Goal: Task Accomplishment & Management: Use online tool/utility

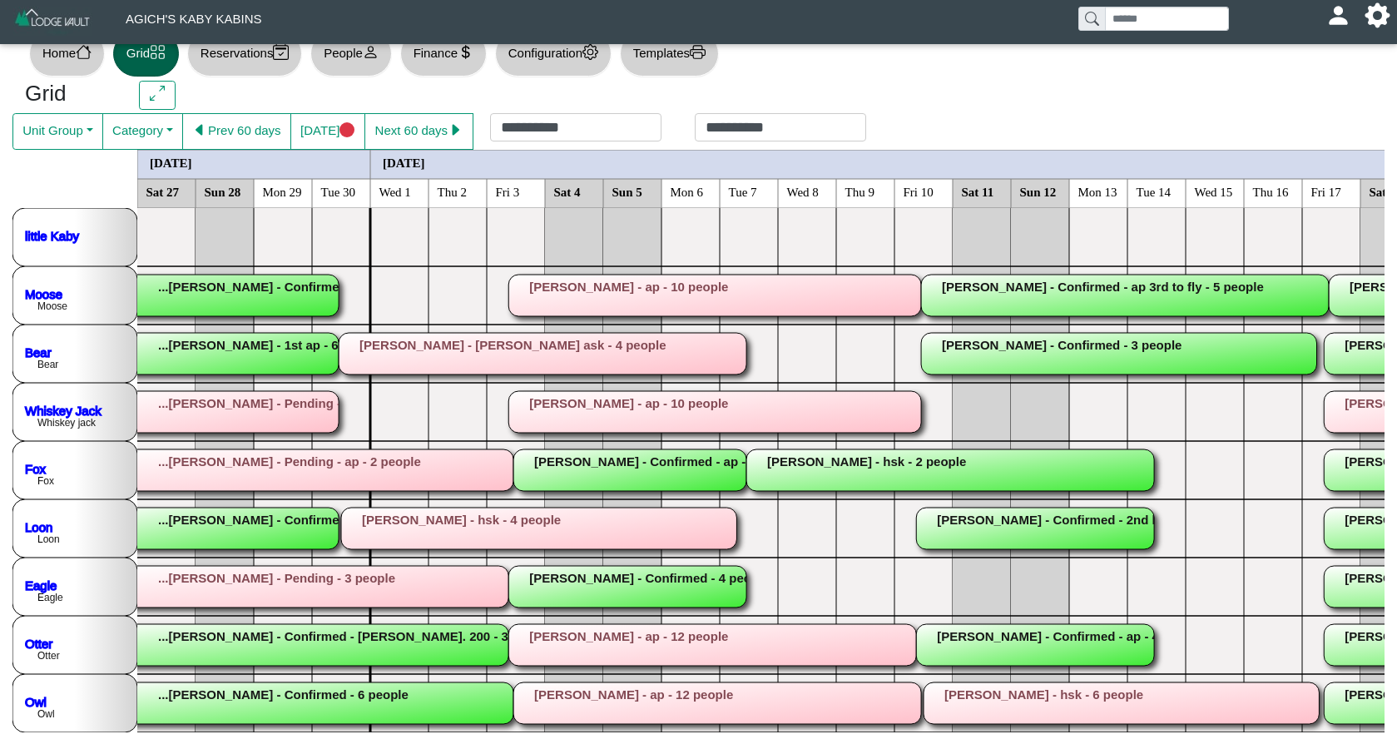
scroll to position [0, 2247]
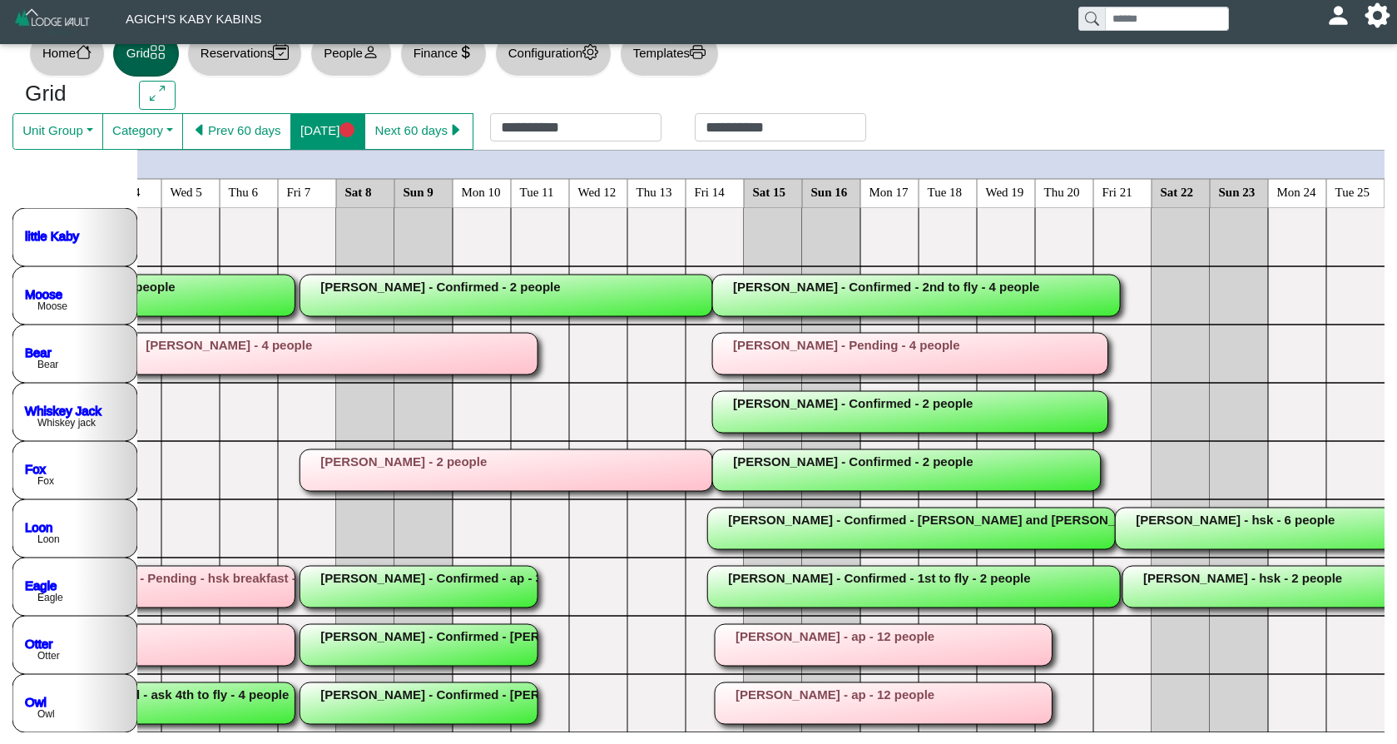
click at [325, 131] on button "[DATE]" at bounding box center [327, 131] width 75 height 37
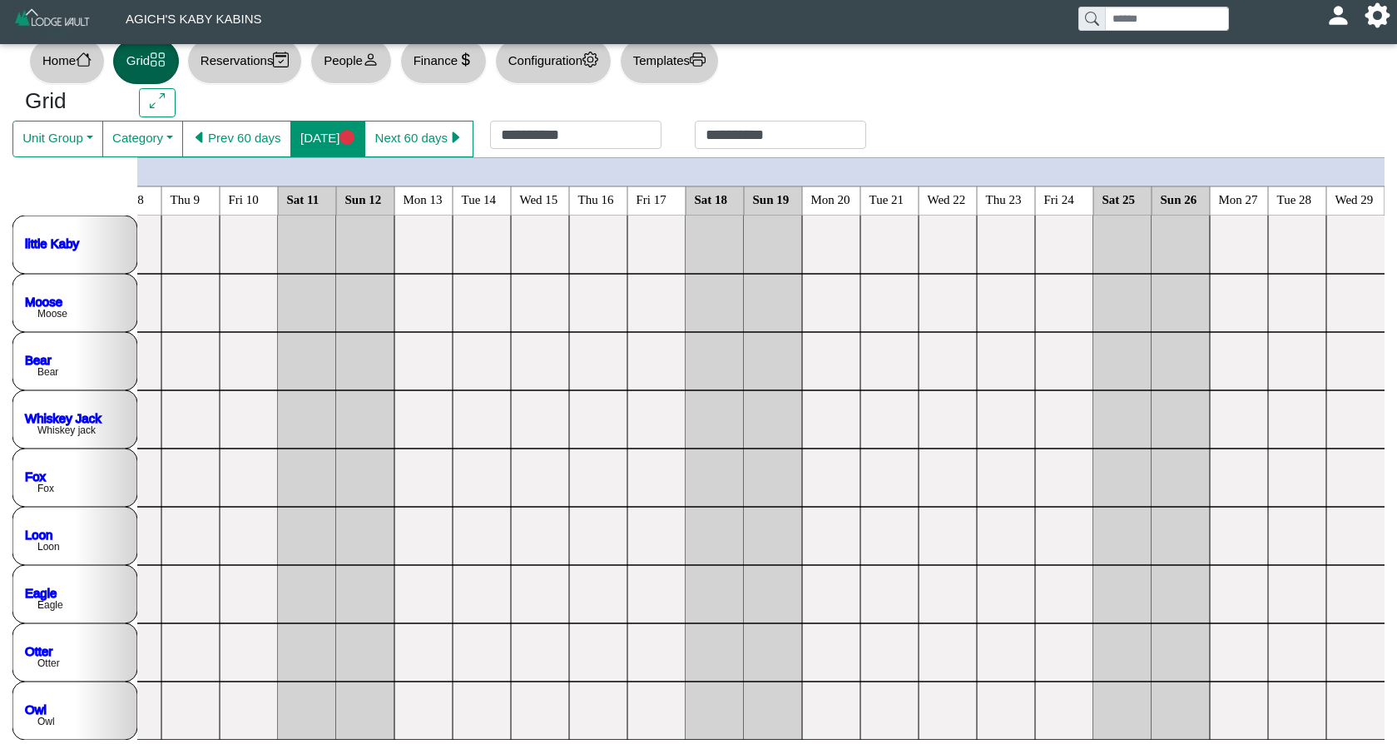
click at [332, 134] on button "[DATE]" at bounding box center [327, 139] width 75 height 37
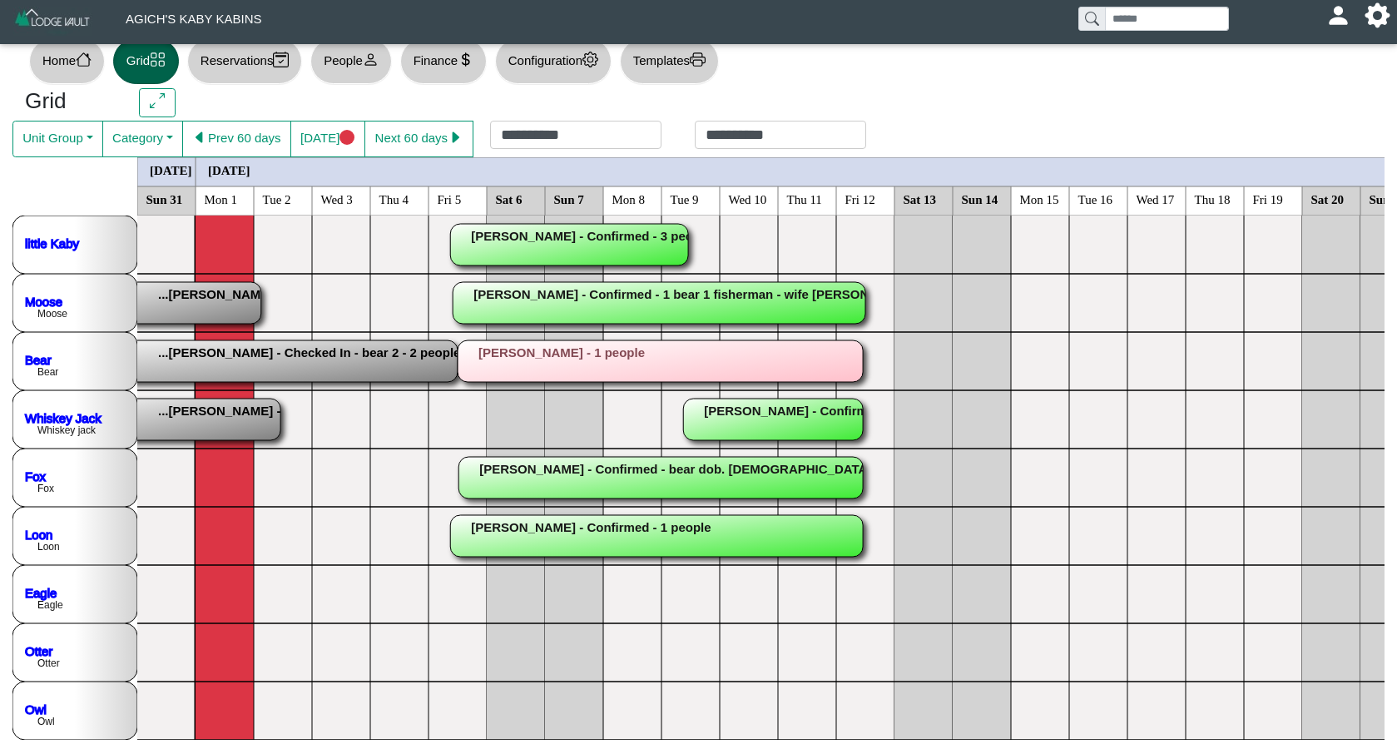
scroll to position [0, 0]
click at [187, 420] on rect at bounding box center [165, 420] width 230 height 42
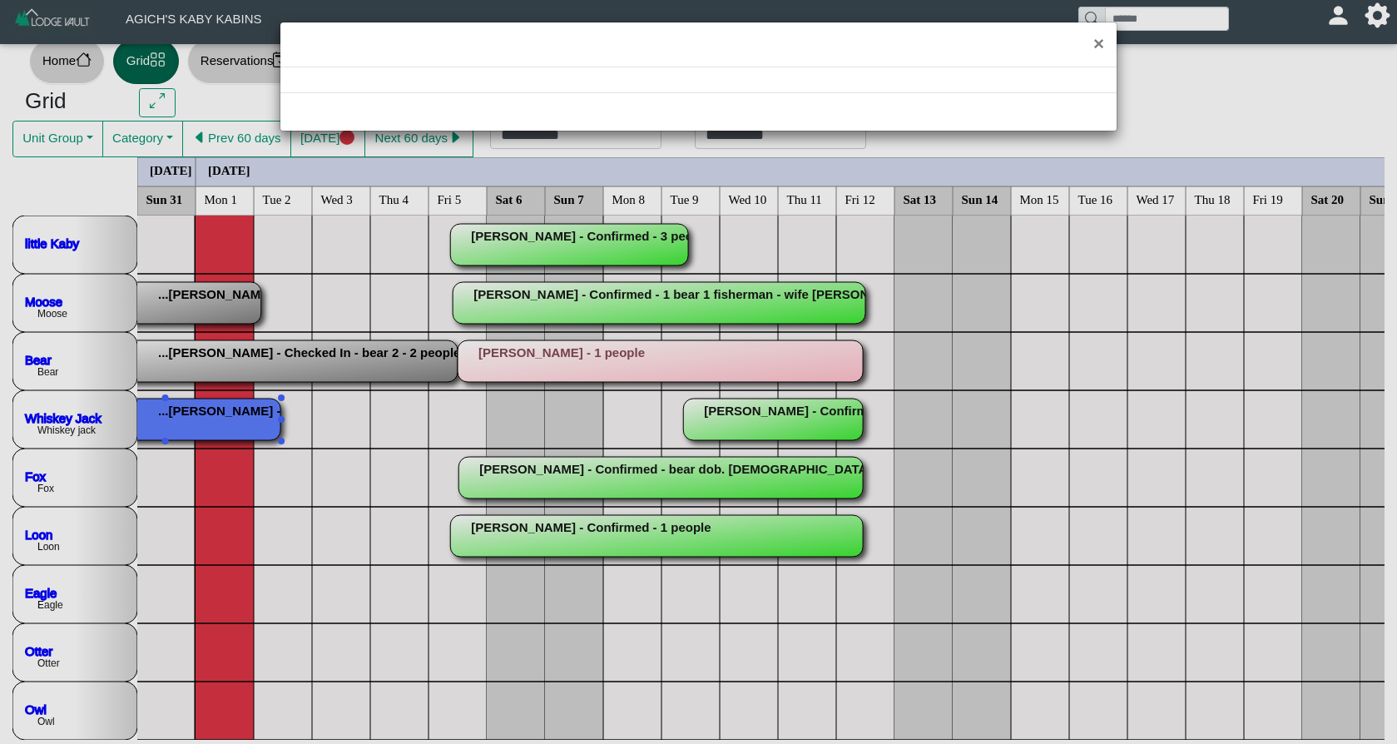
click at [187, 420] on div "×" at bounding box center [698, 372] width 1397 height 744
select select "*"
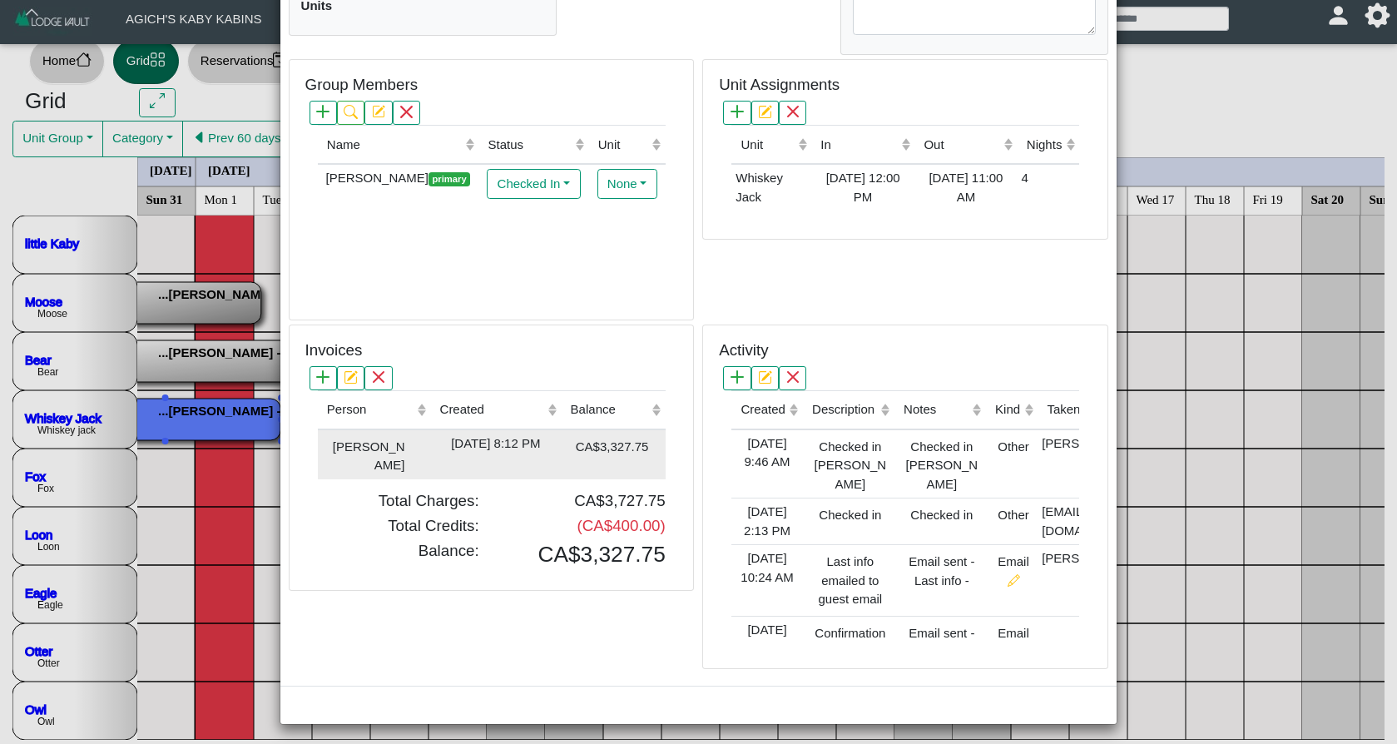
scroll to position [395, 0]
click at [507, 444] on div "[DATE] 8:12 PM" at bounding box center [495, 444] width 122 height 19
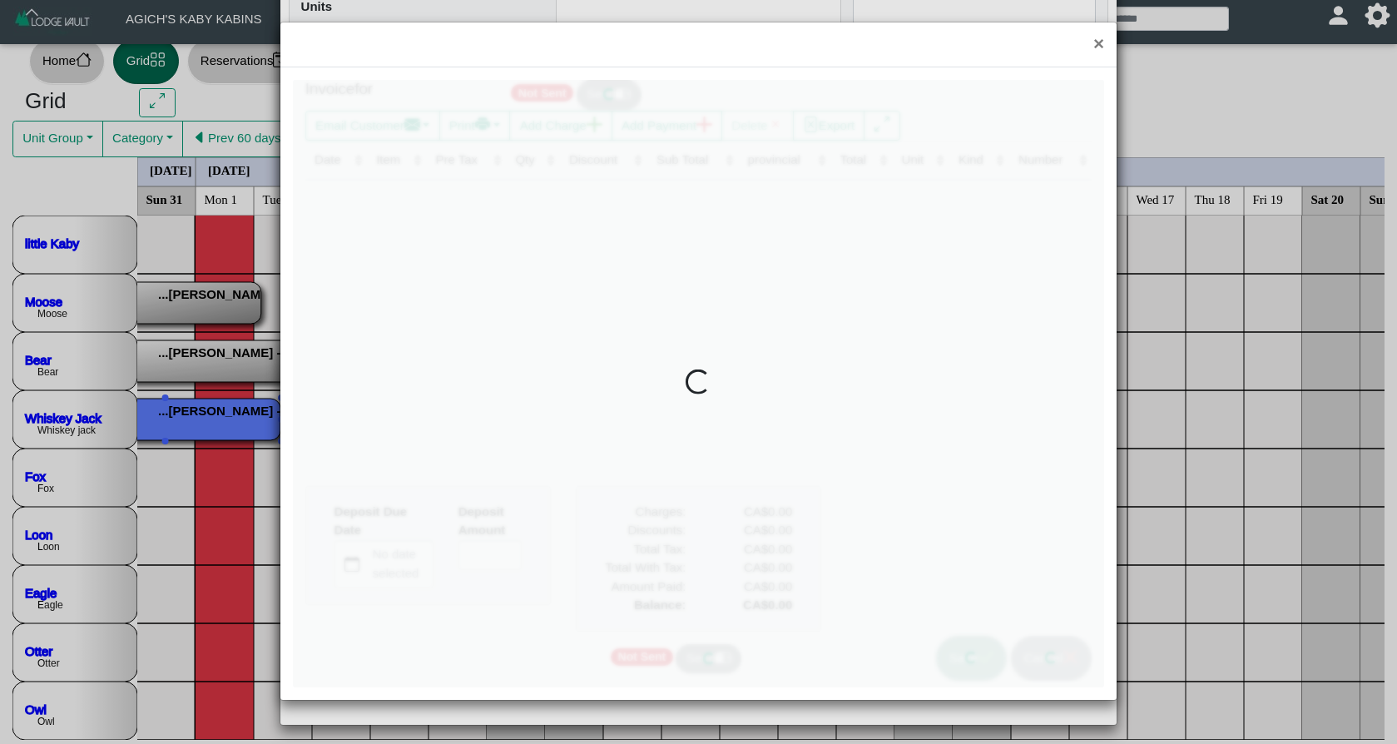
type input "*"
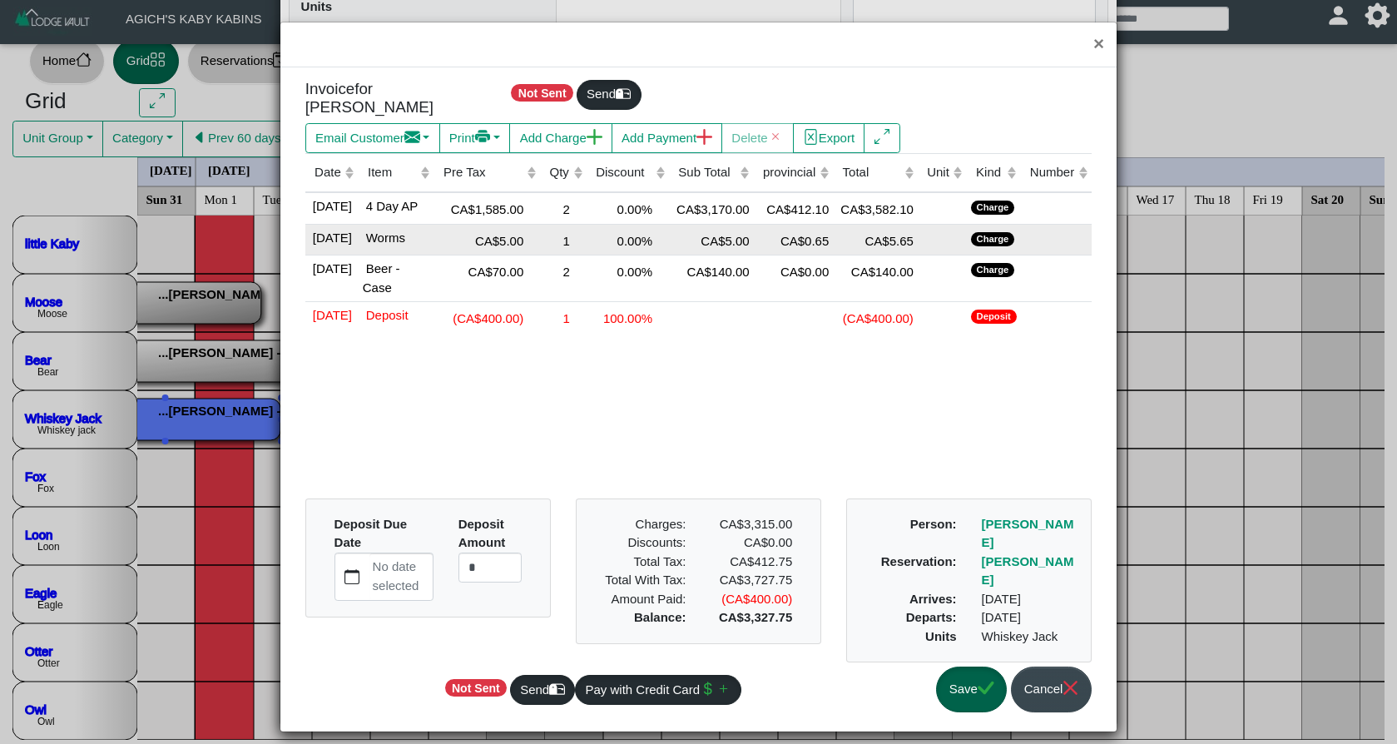
click at [555, 251] on div "1" at bounding box center [563, 240] width 38 height 22
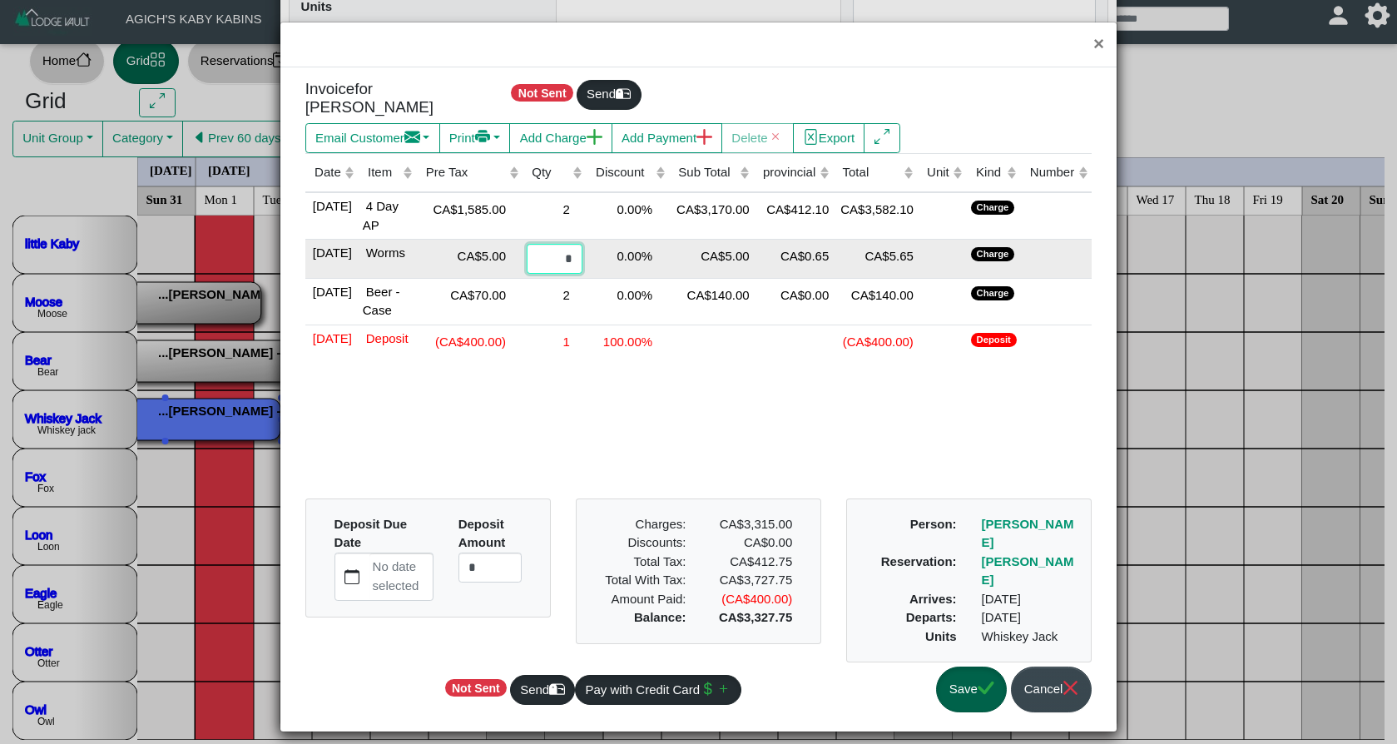
drag, startPoint x: 555, startPoint y: 253, endPoint x: 579, endPoint y: 254, distance: 24.1
click at [579, 254] on tr "[DATE] [GEOGRAPHIC_DATA] CA$5.00 * 0.00% CA$5.00 CA$0.65 CA$5.65 Charge" at bounding box center [698, 259] width 786 height 39
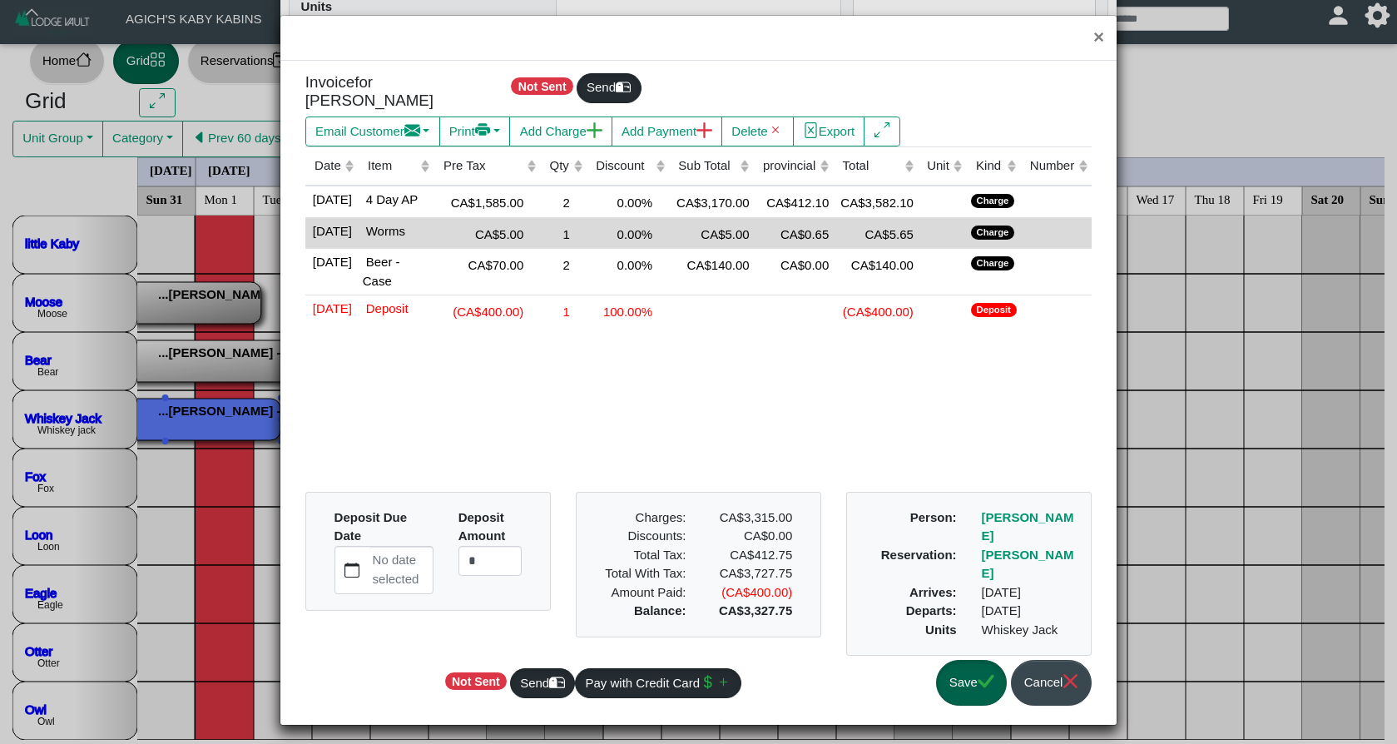
click at [566, 245] on div "1" at bounding box center [563, 233] width 38 height 22
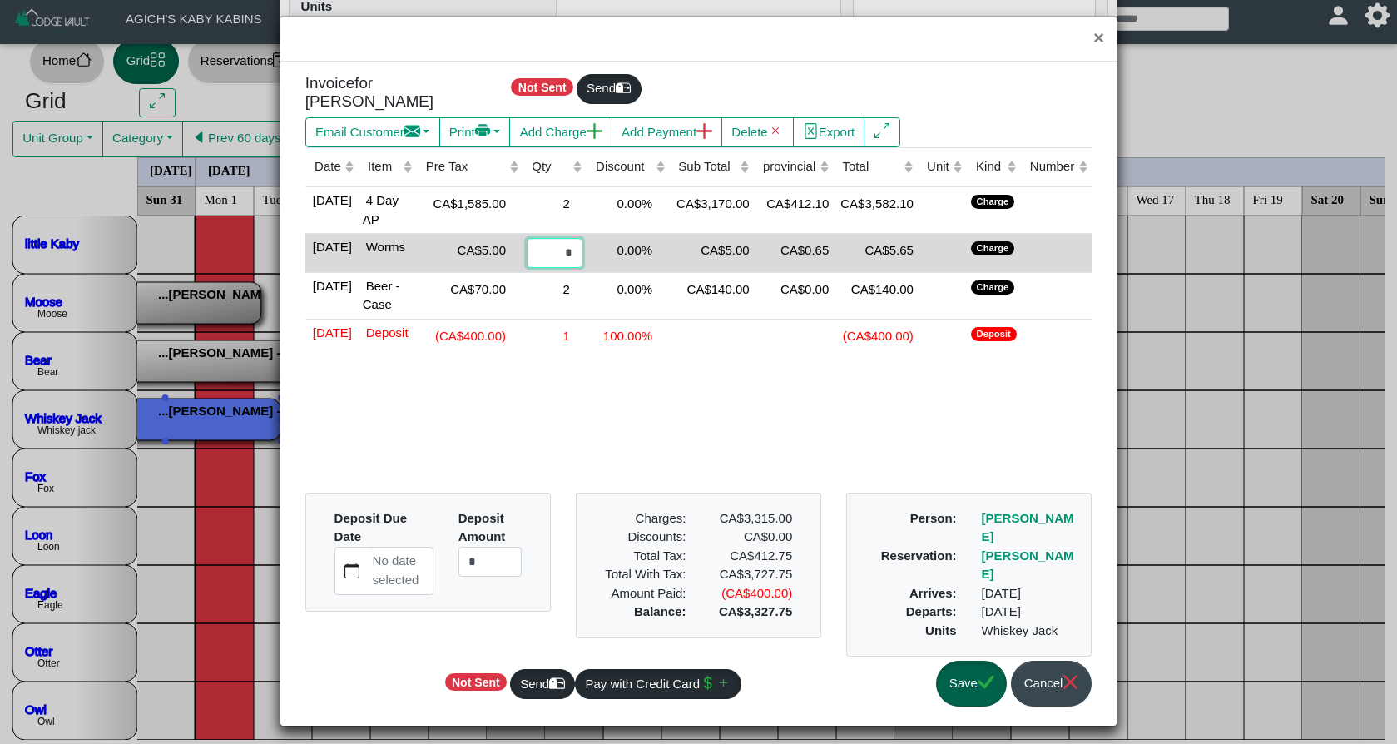
click at [566, 250] on input "*" at bounding box center [555, 253] width 56 height 30
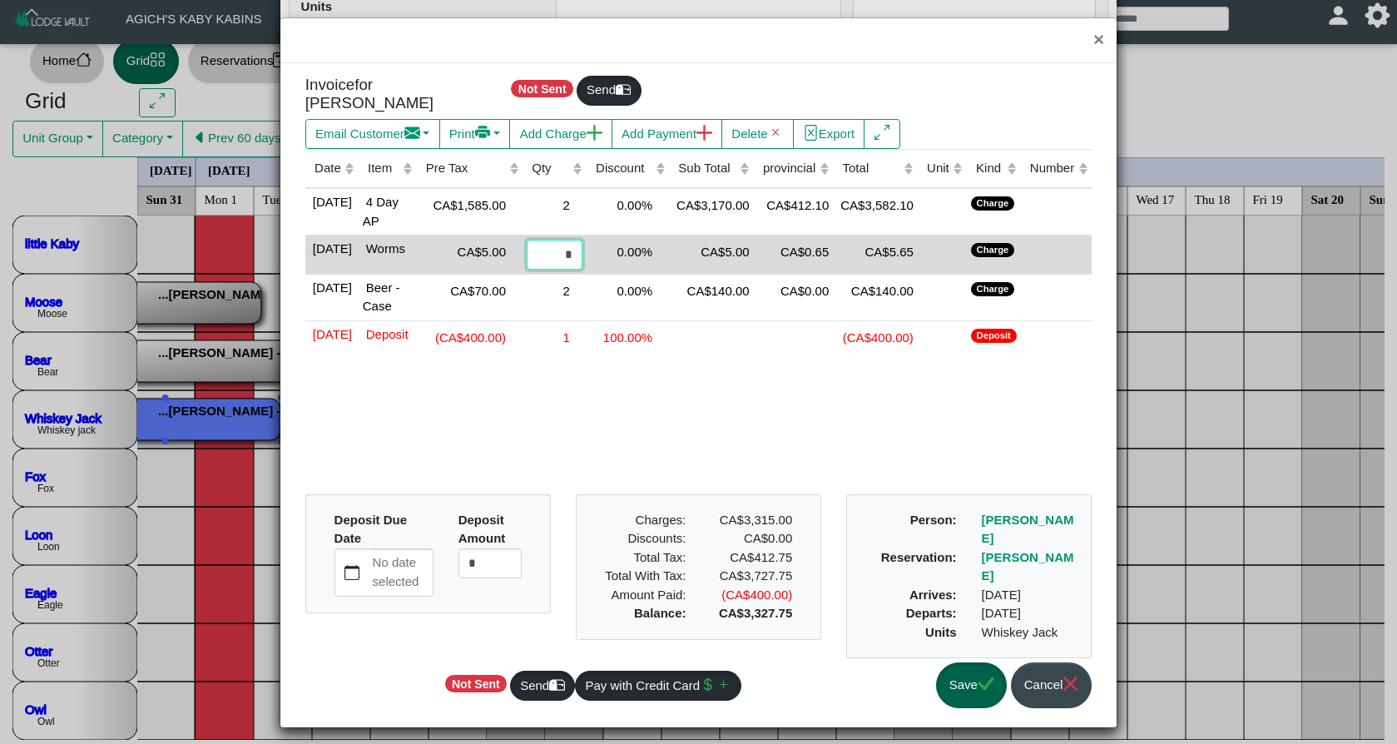
type input "*"
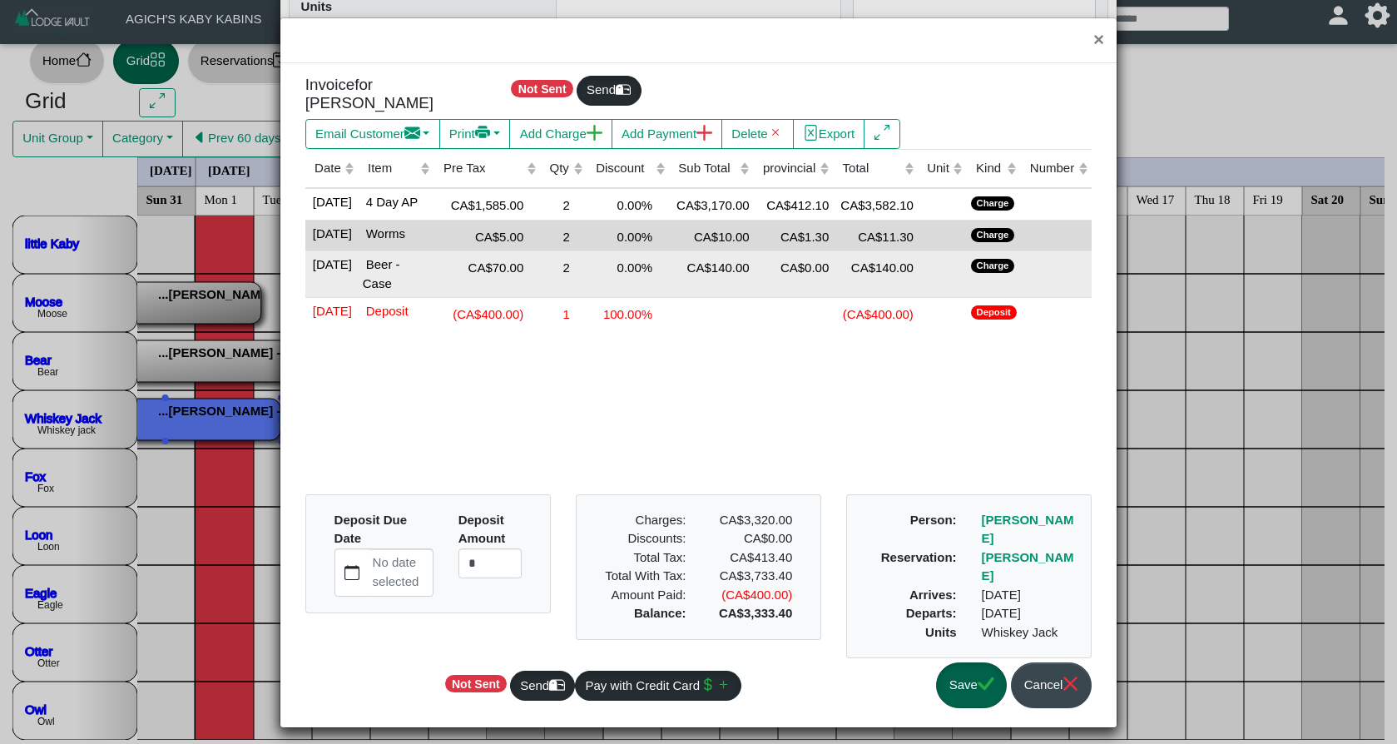
scroll to position [5, 0]
click at [563, 277] on div "2" at bounding box center [563, 266] width 38 height 22
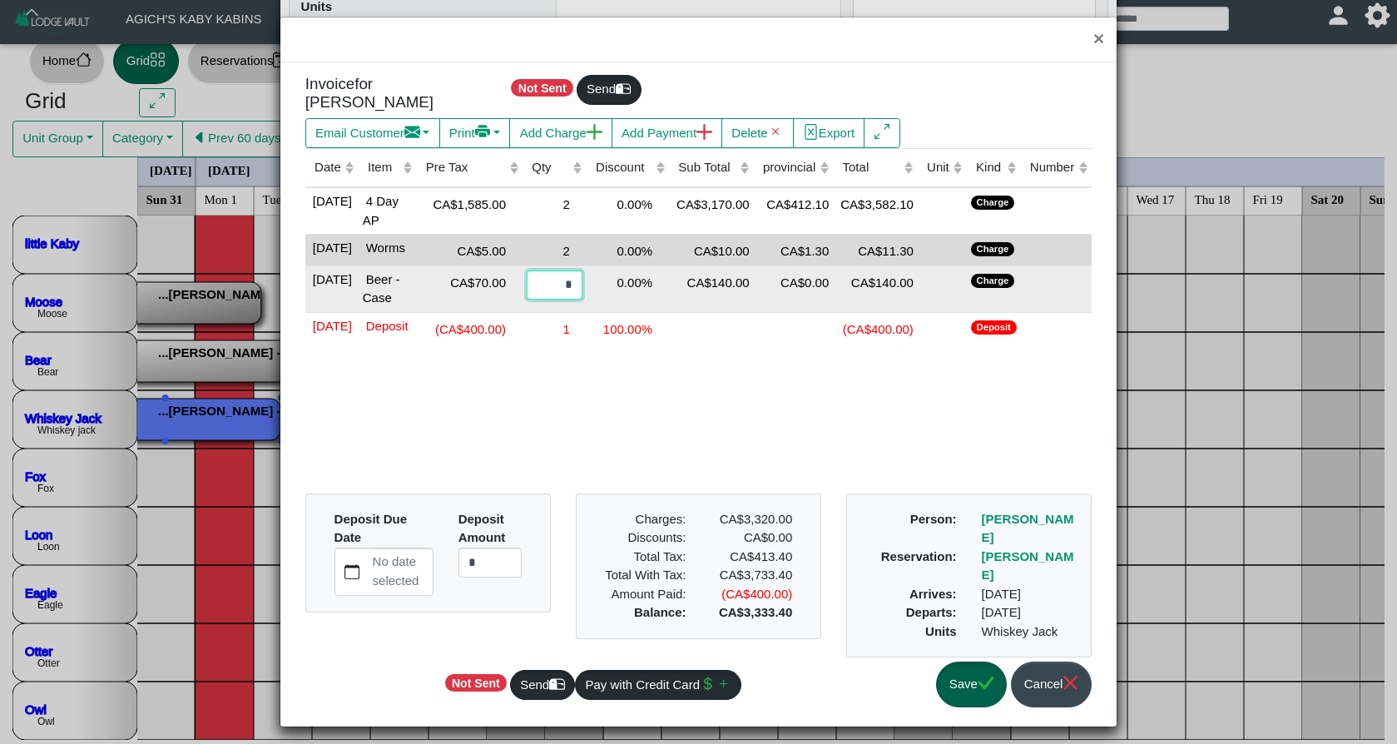
drag, startPoint x: 558, startPoint y: 297, endPoint x: 578, endPoint y: 299, distance: 20.0
click at [578, 299] on tr "[DATE] Beer - Case CA$70.00 * 0.00% CA$140.00 CA$0.00 CA$140.00 Charge" at bounding box center [698, 288] width 786 height 47
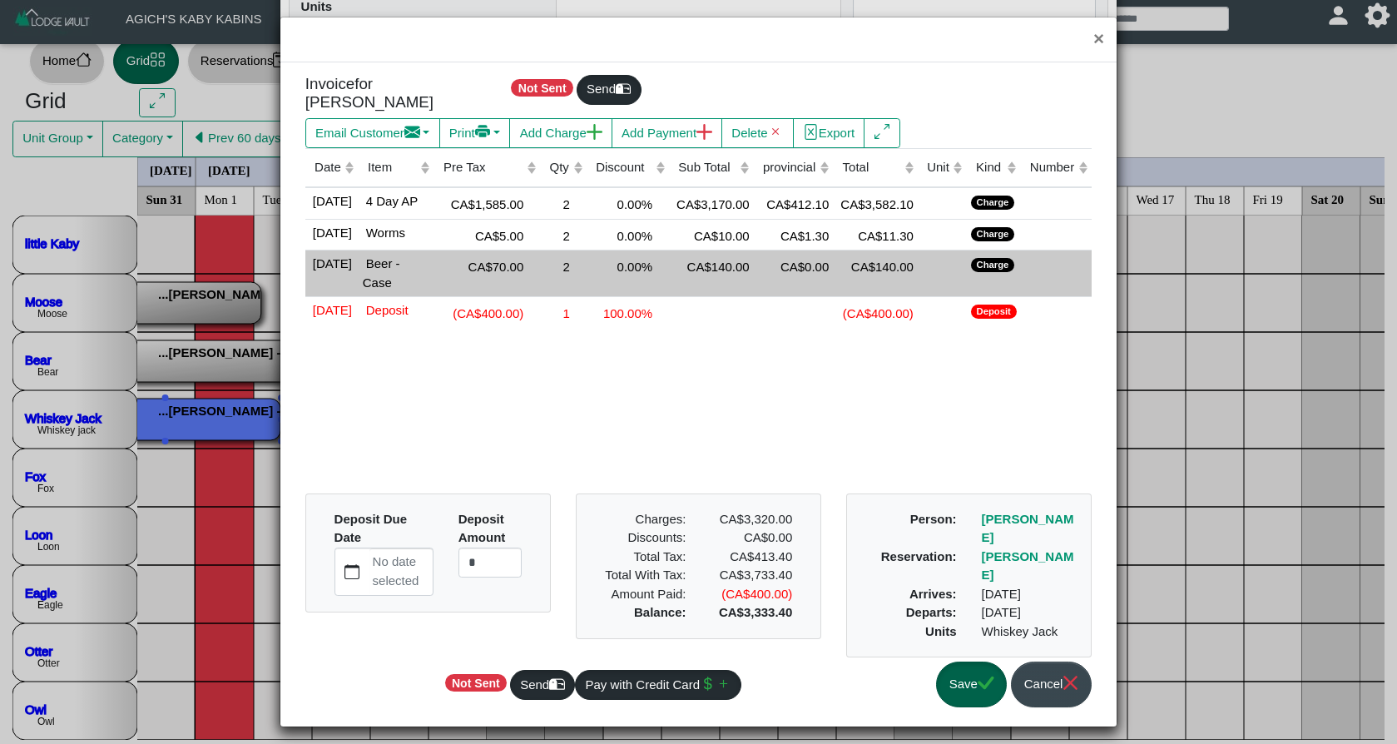
click at [559, 277] on div "2" at bounding box center [563, 266] width 38 height 22
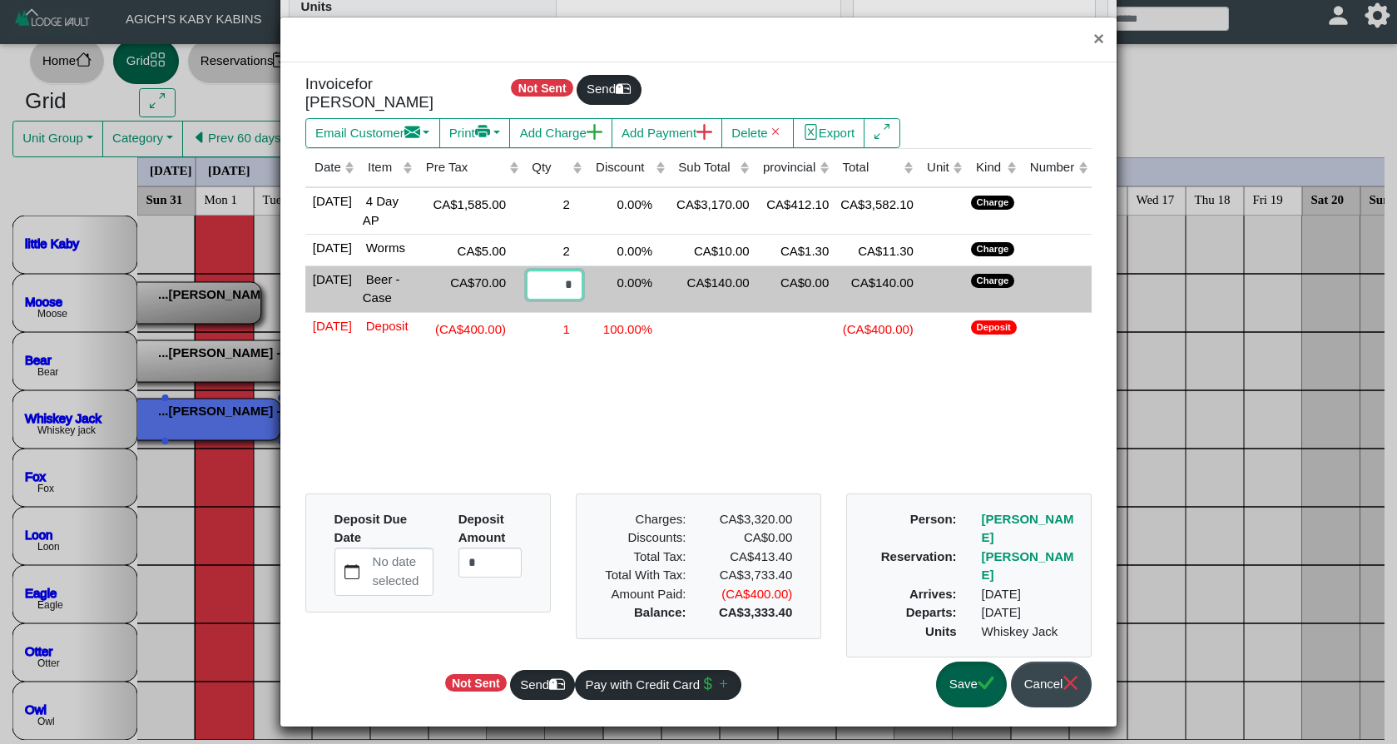
drag, startPoint x: 557, startPoint y: 297, endPoint x: 575, endPoint y: 298, distance: 17.5
click at [575, 298] on td "*" at bounding box center [554, 288] width 64 height 47
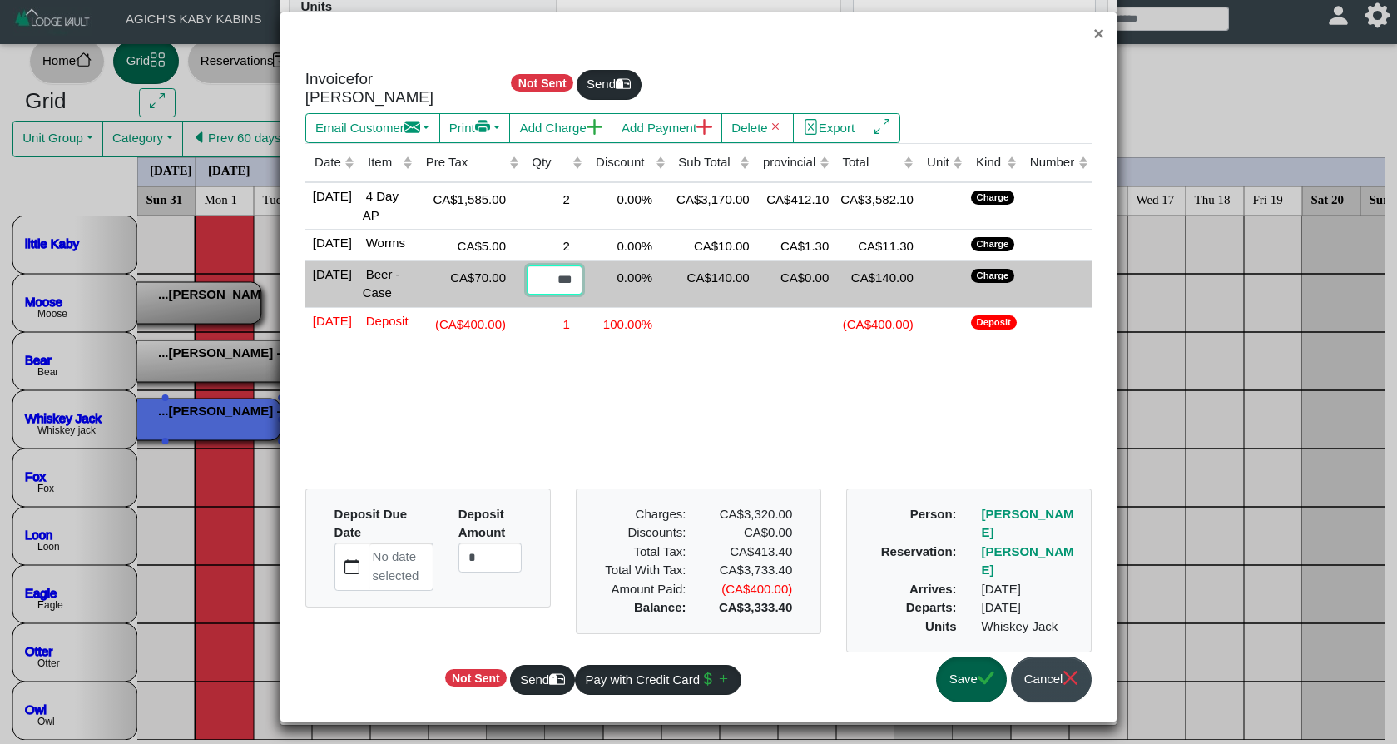
scroll to position [25, 0]
type input "***"
click at [686, 283] on div "CA$140.00" at bounding box center [711, 276] width 77 height 22
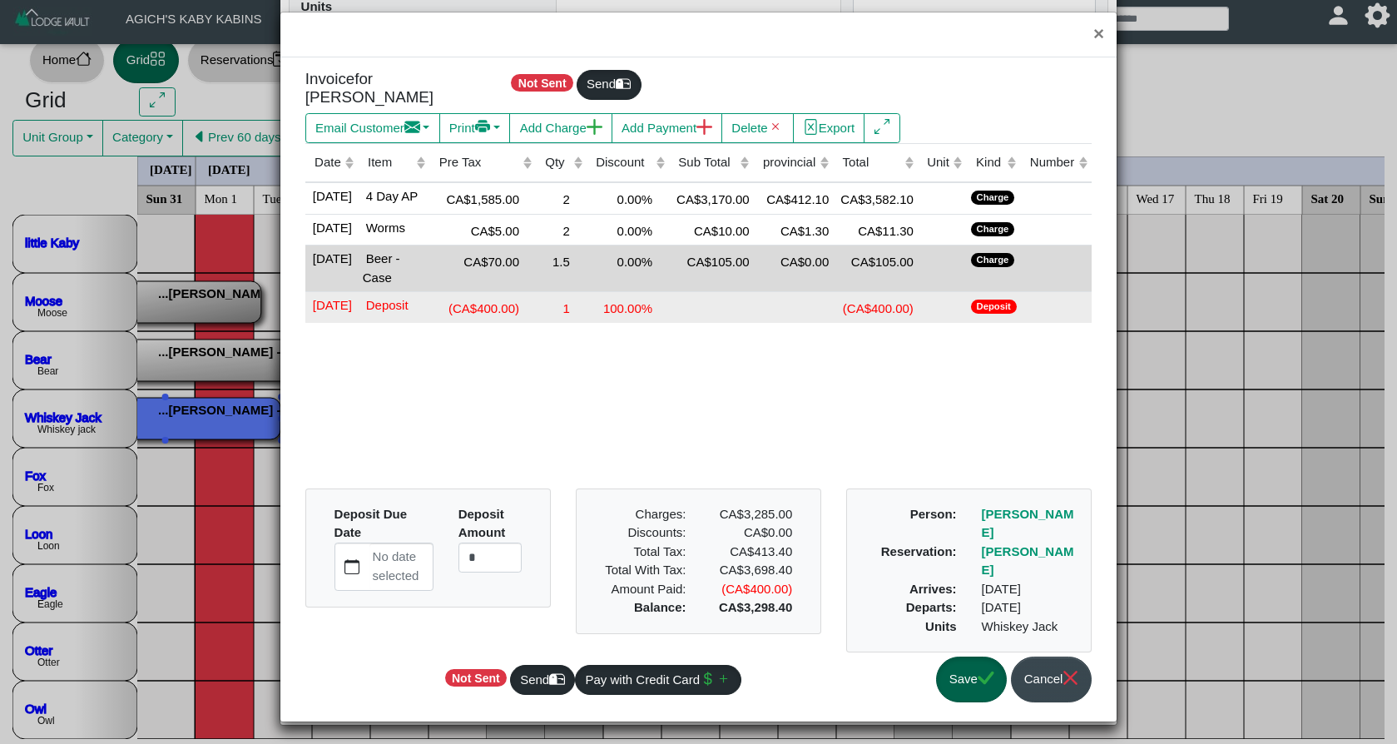
click at [669, 323] on td at bounding box center [711, 307] width 85 height 31
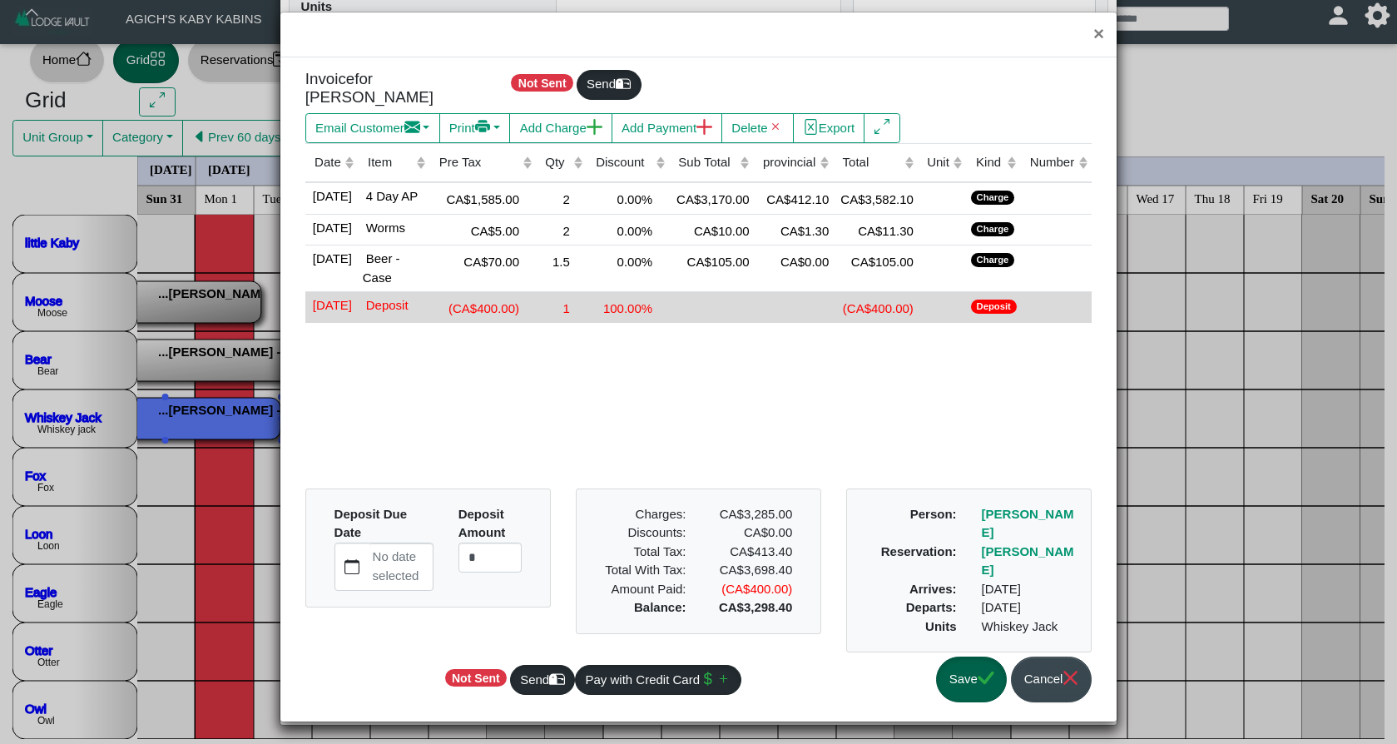
click at [672, 387] on div "Date (Click to sort ascending) Item (Click to sort ascending) Pre Tax (Click to…" at bounding box center [698, 309] width 786 height 333
